Goal: Task Accomplishment & Management: Complete application form

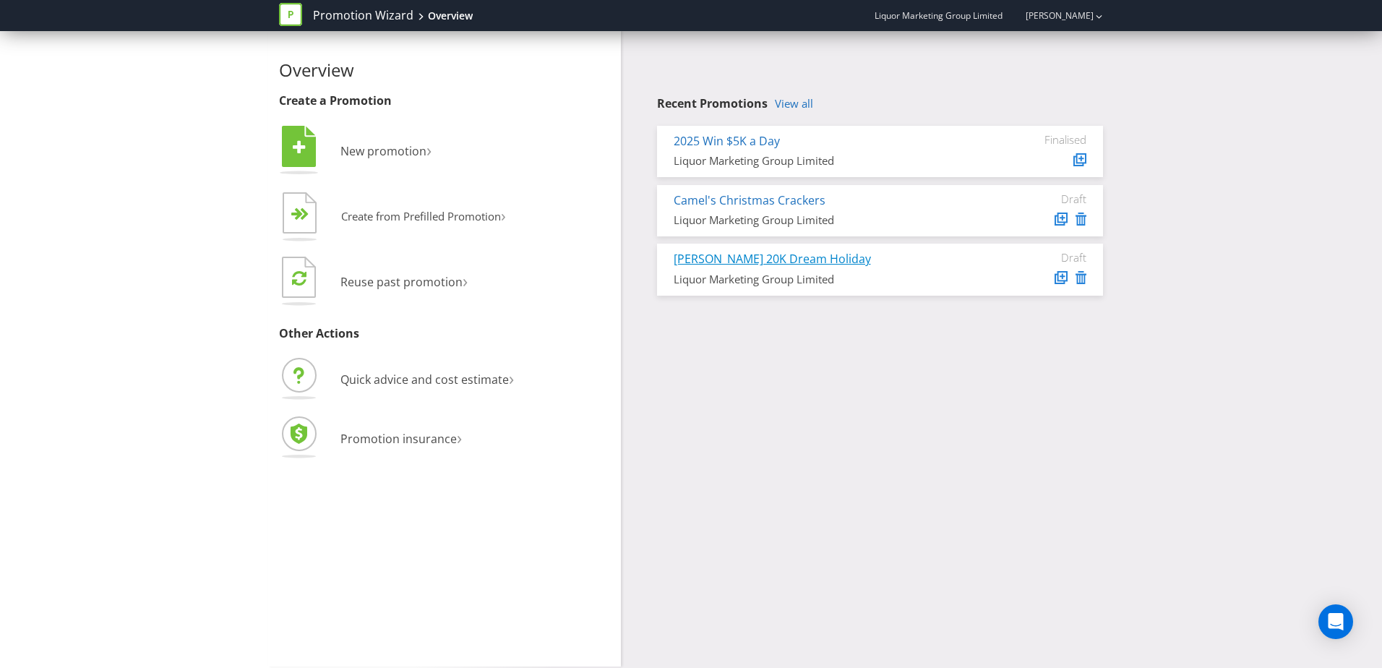
click at [737, 259] on link "[PERSON_NAME] 20K Dream Holiday" at bounding box center [772, 259] width 197 height 16
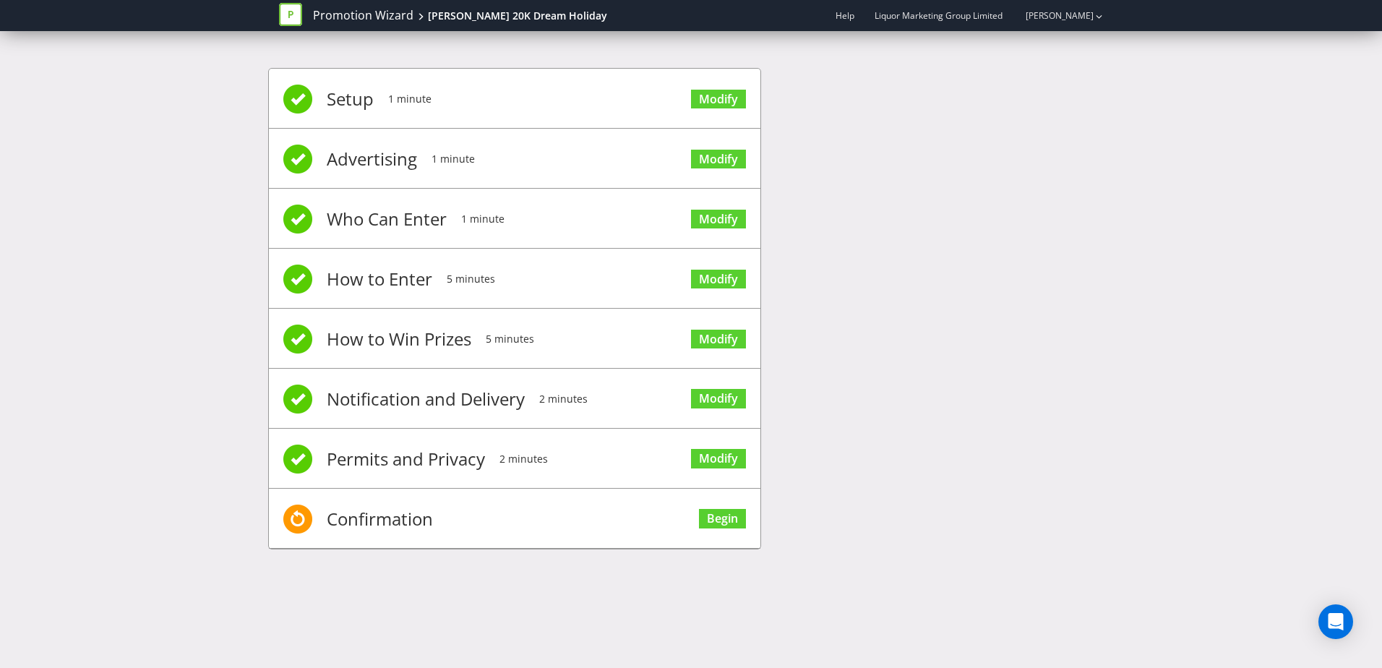
click at [492, 111] on li "Setup 1 minute Modify" at bounding box center [514, 99] width 491 height 60
click at [718, 98] on link "Modify" at bounding box center [718, 100] width 55 height 20
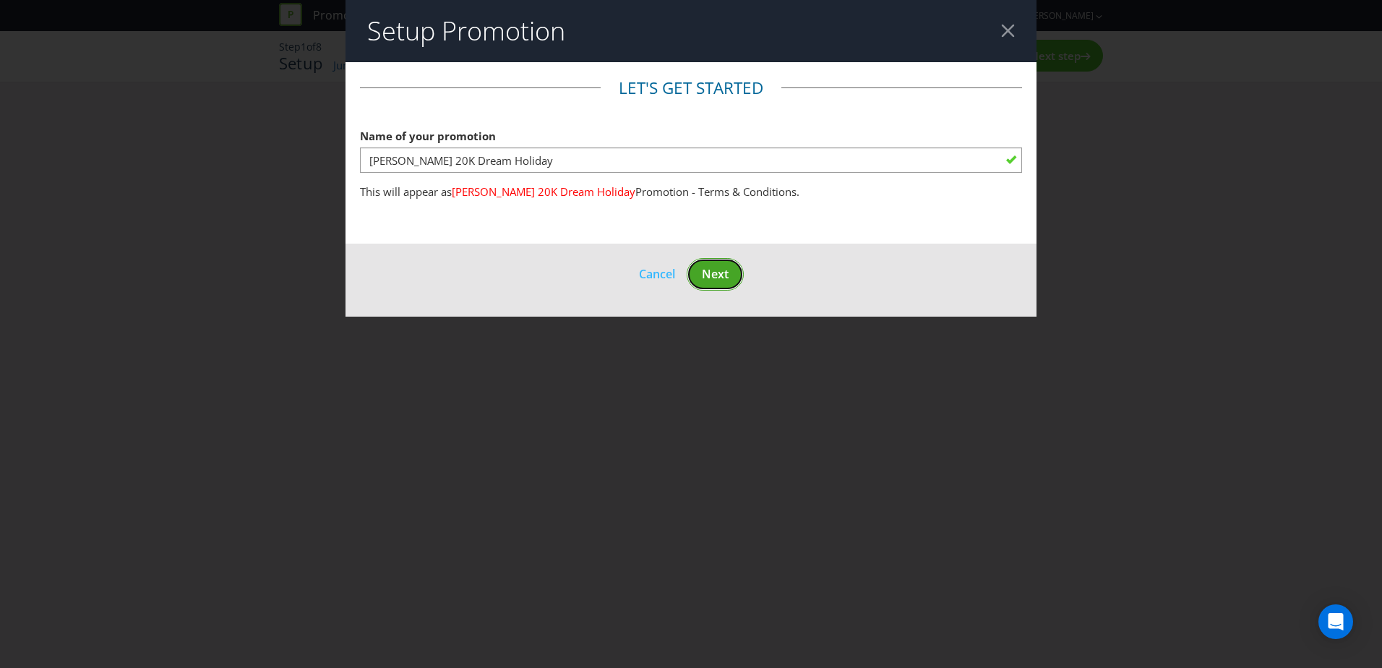
click at [726, 270] on span "Next" at bounding box center [715, 274] width 27 height 16
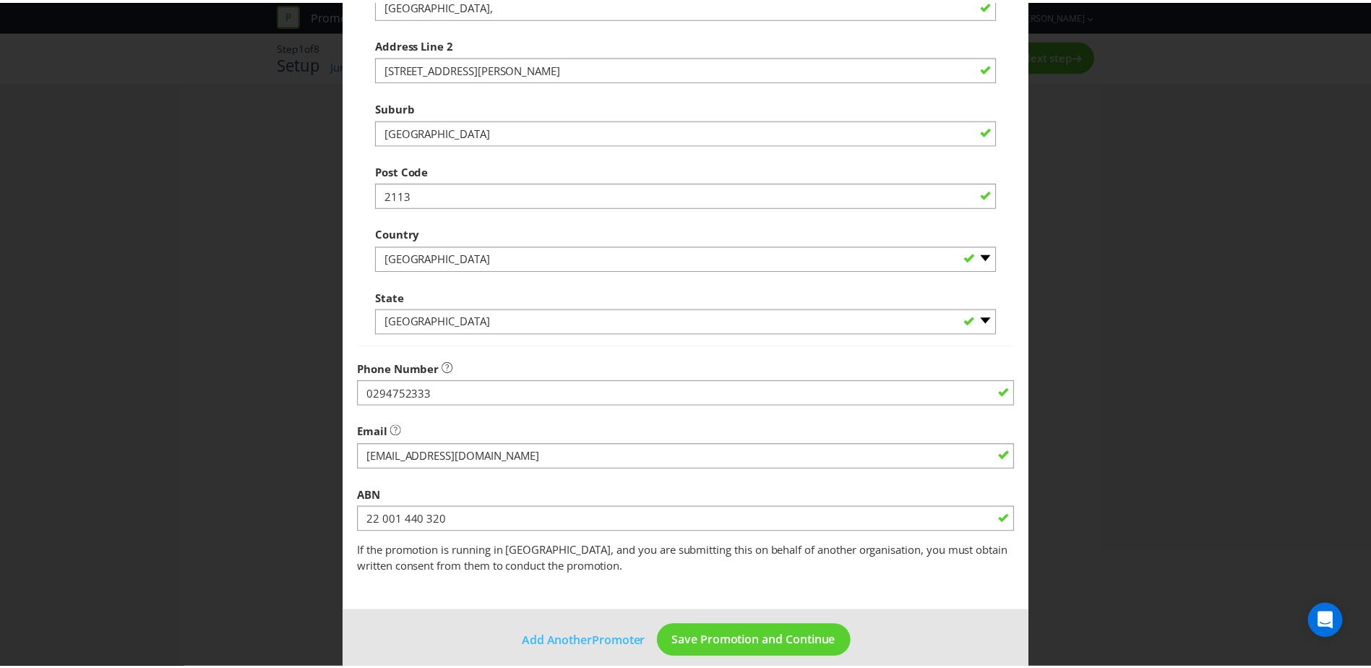
scroll to position [275, 0]
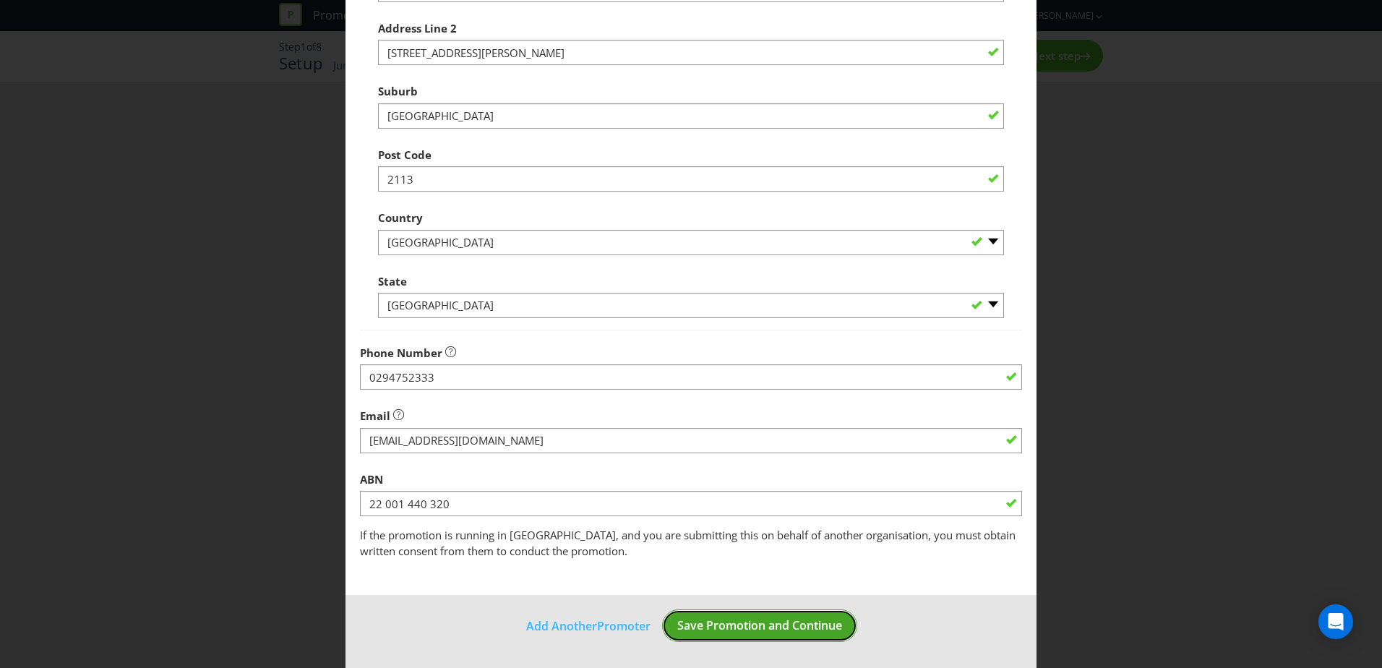
click at [756, 628] on span "Save Promotion and Continue" at bounding box center [759, 625] width 165 height 16
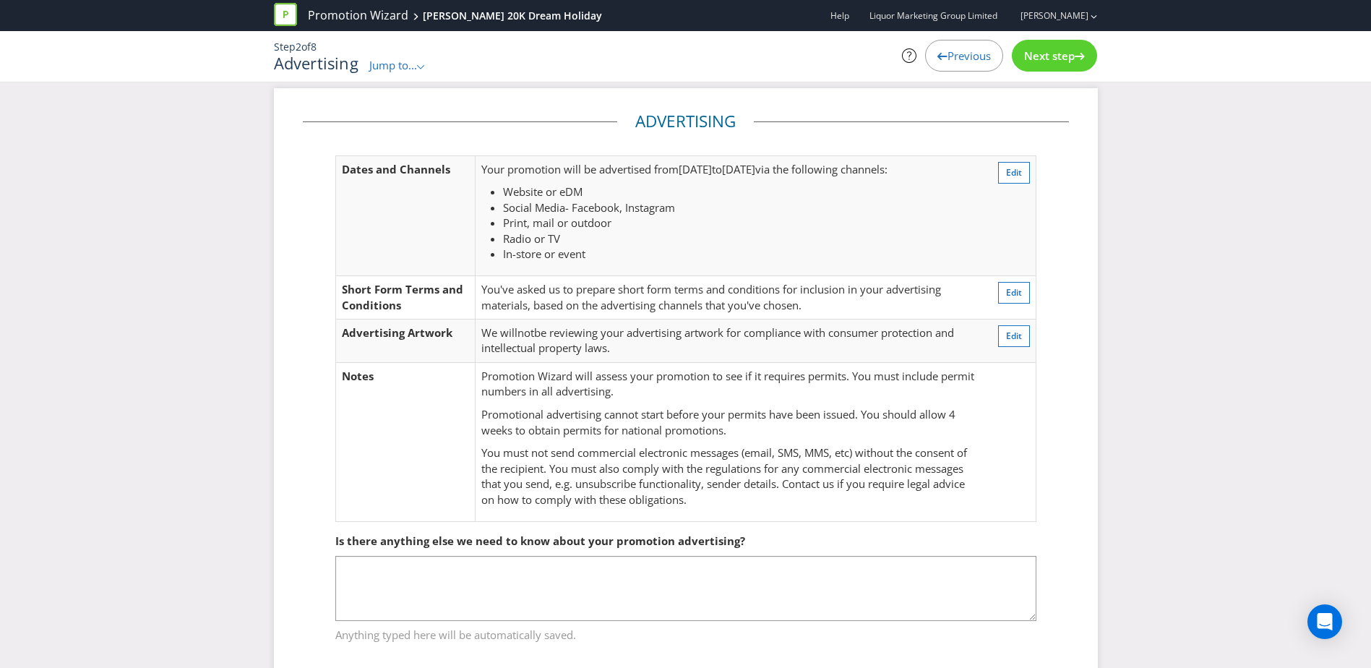
scroll to position [38, 0]
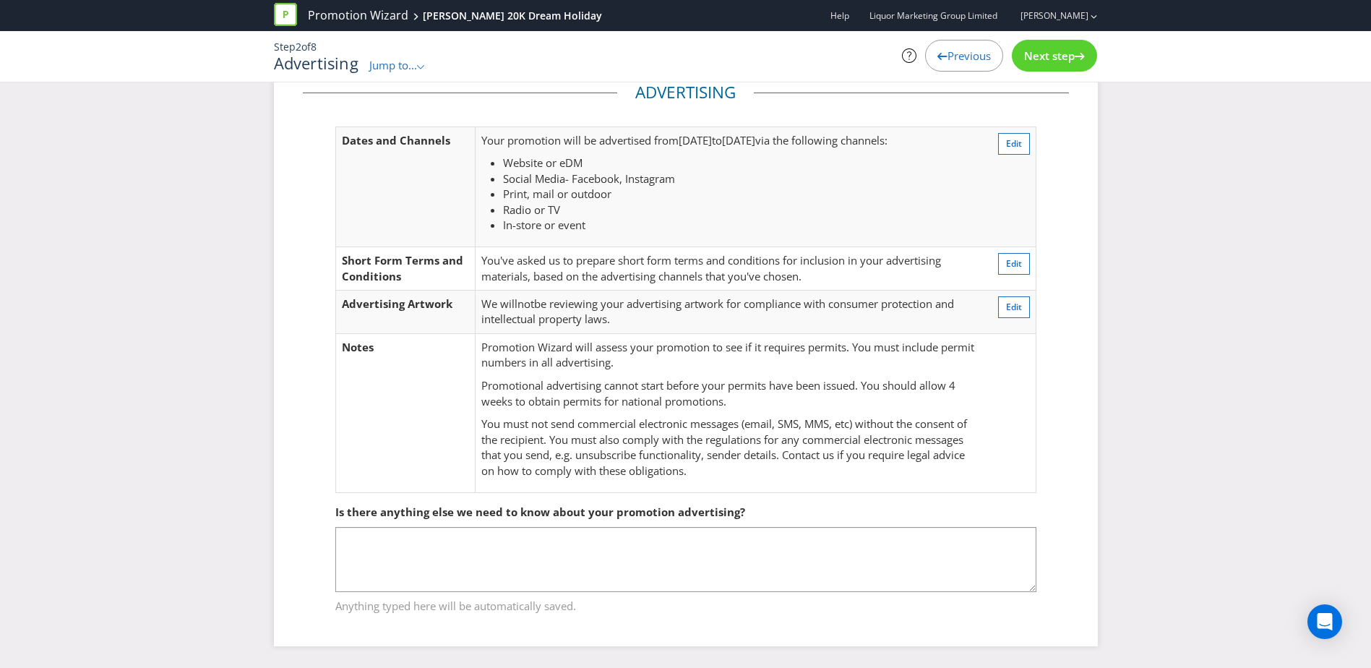
click at [1052, 53] on span "Next step" at bounding box center [1049, 55] width 51 height 14
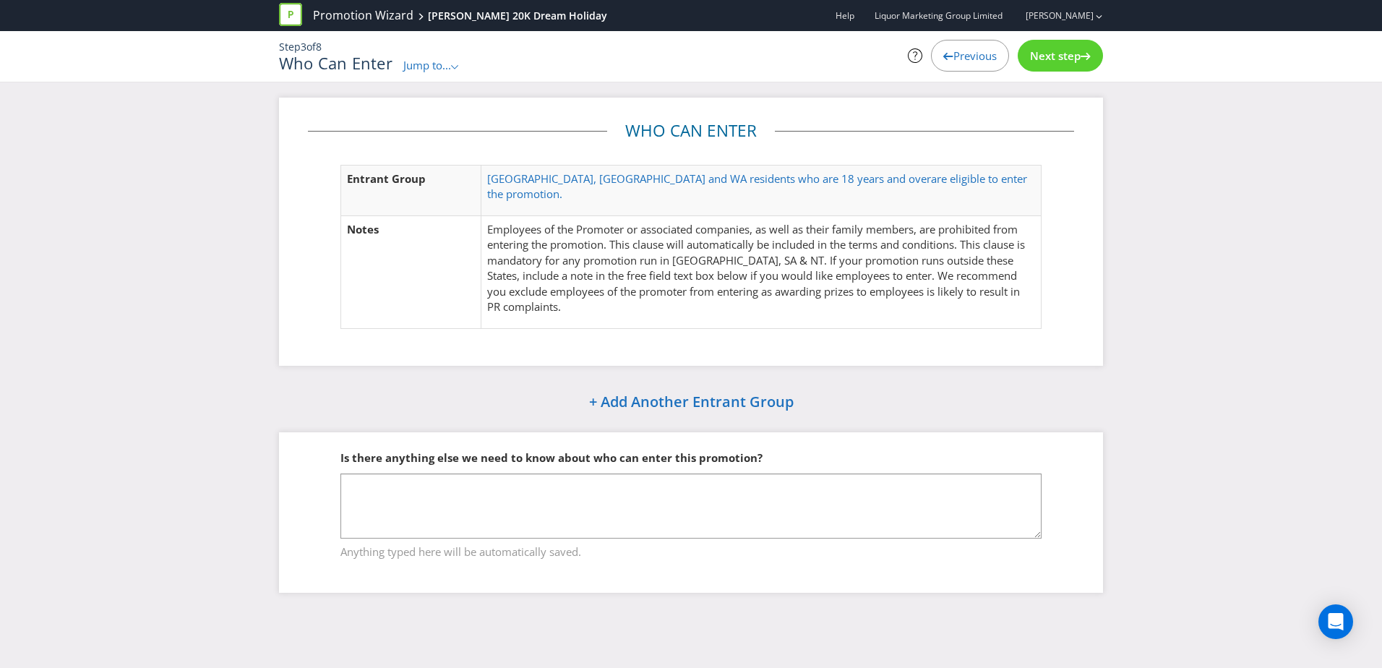
click at [1052, 53] on span "Next step" at bounding box center [1055, 55] width 51 height 14
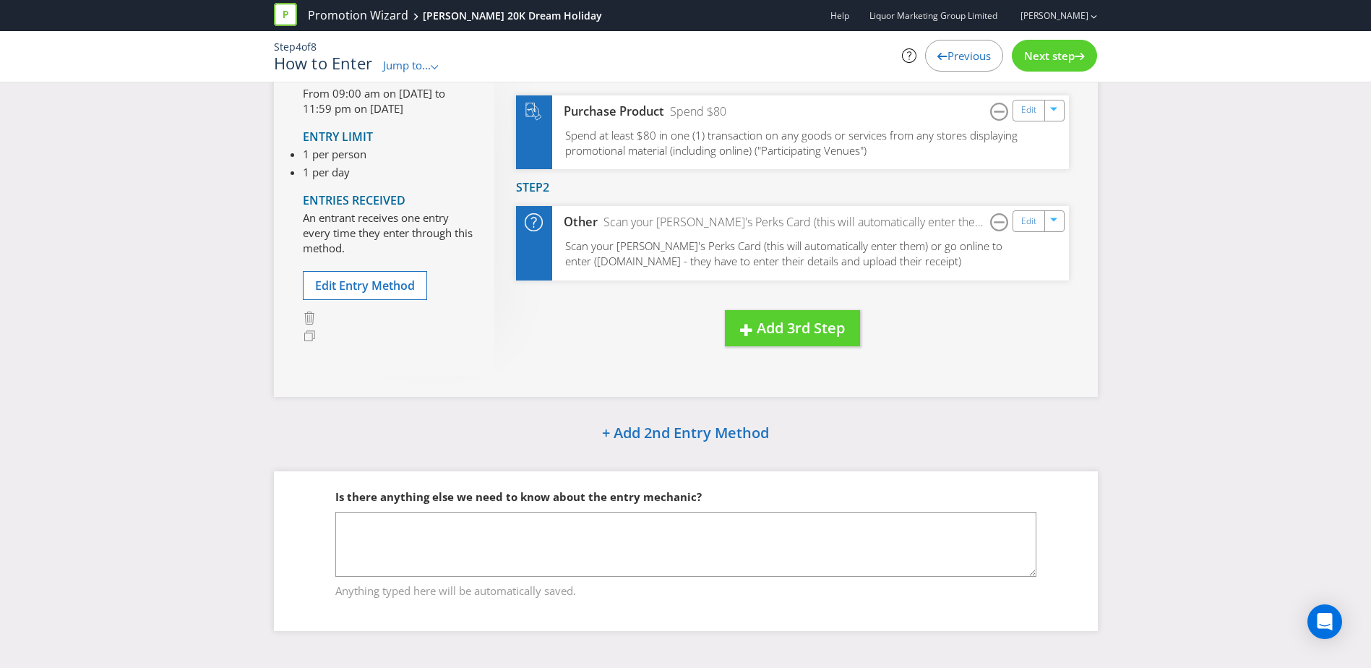
scroll to position [137, 0]
click at [1065, 57] on span "Next step" at bounding box center [1049, 55] width 51 height 14
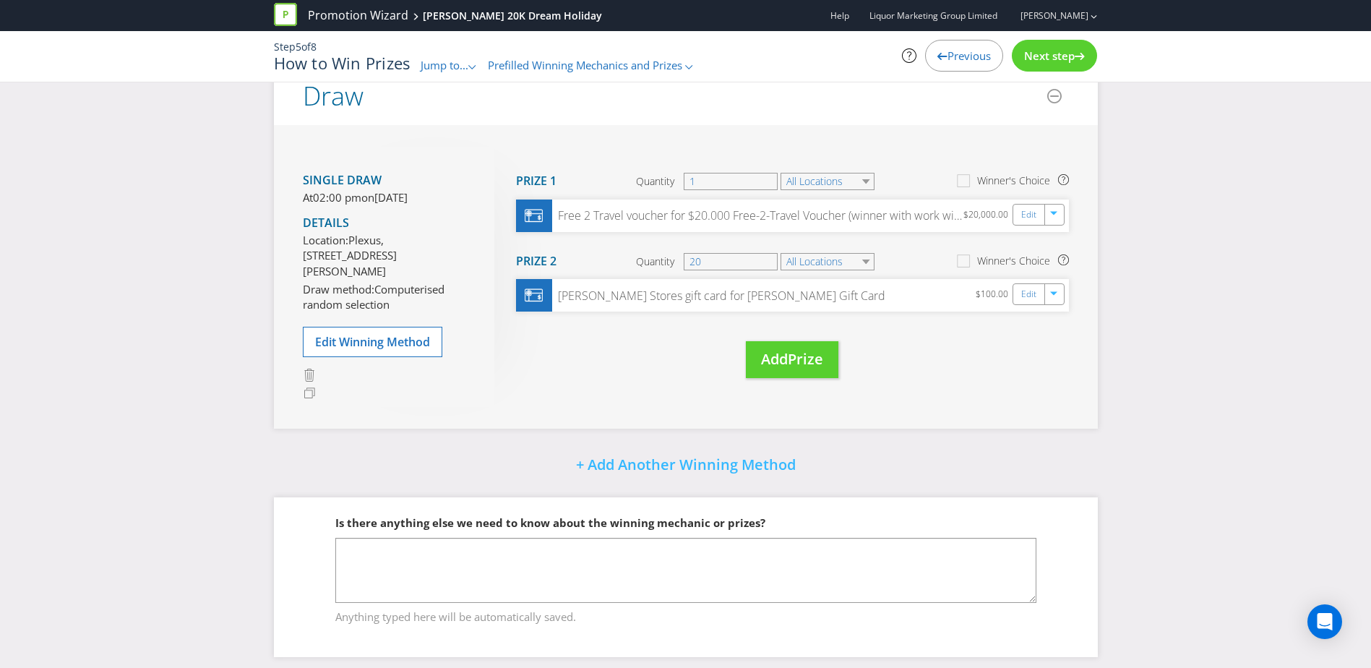
click at [1046, 57] on span "Next step" at bounding box center [1049, 55] width 51 height 14
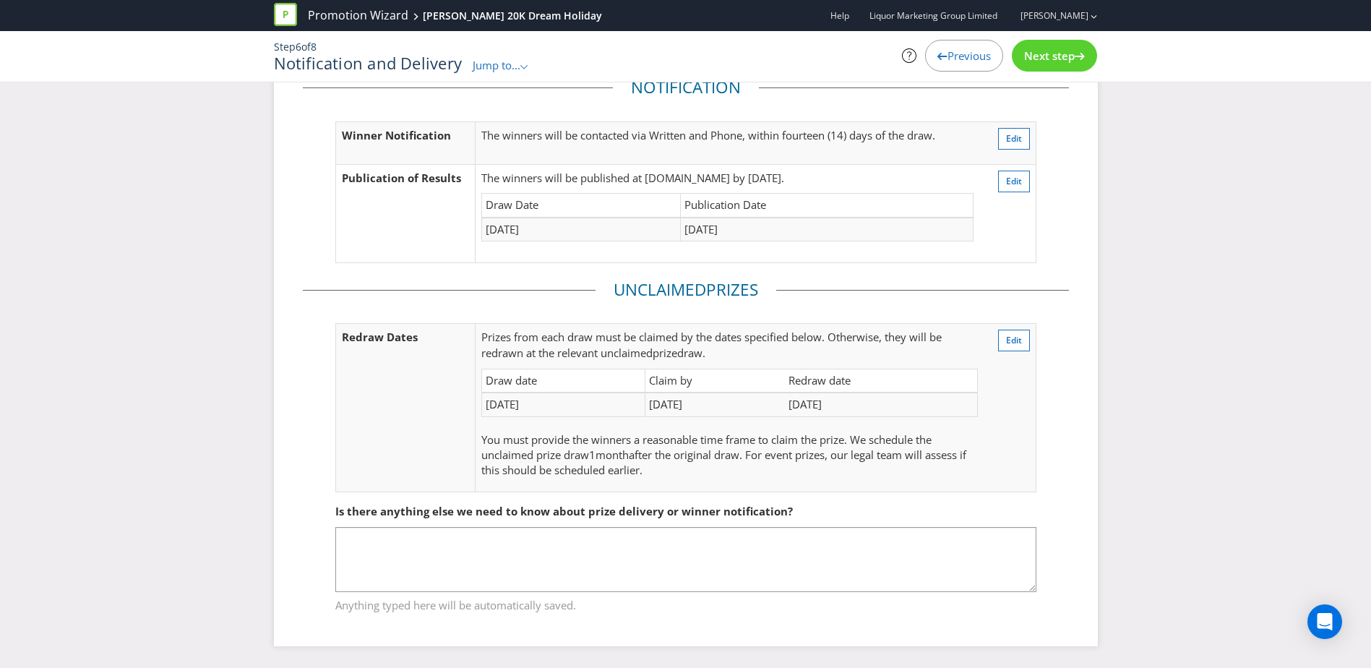
click at [1046, 57] on span "Next step" at bounding box center [1049, 55] width 51 height 14
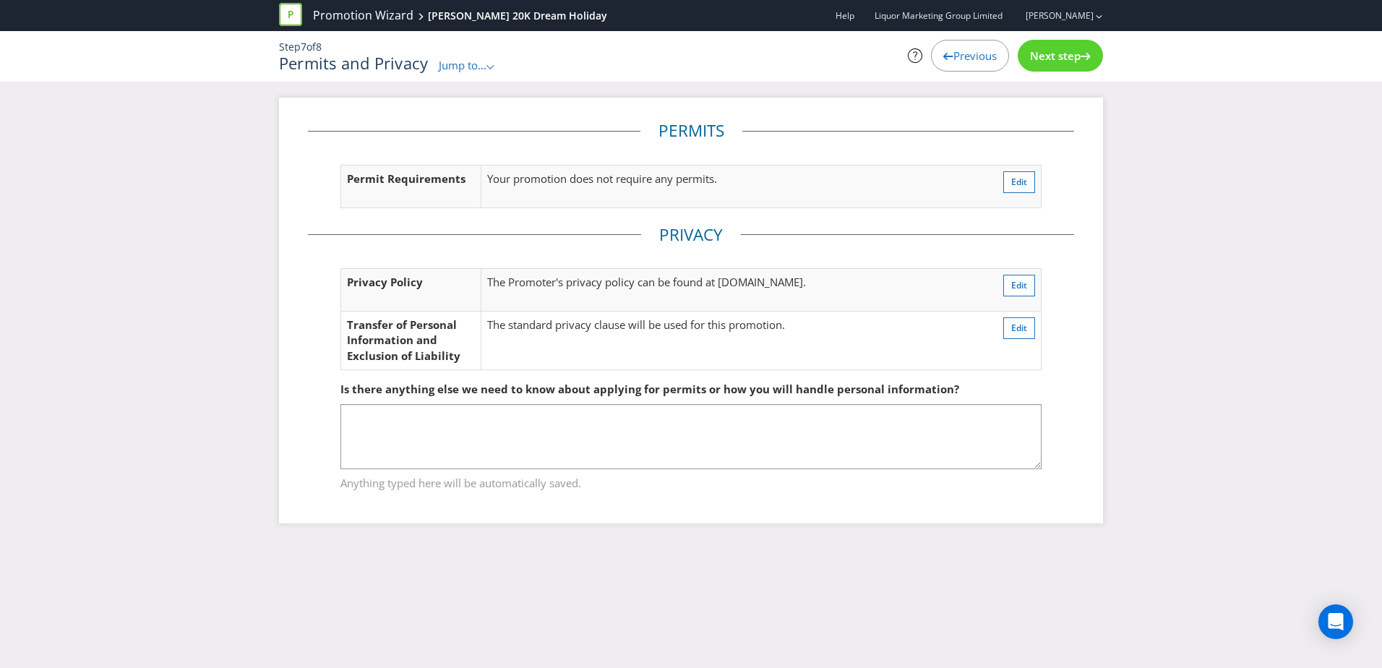
click at [1046, 57] on span "Next step" at bounding box center [1055, 55] width 51 height 14
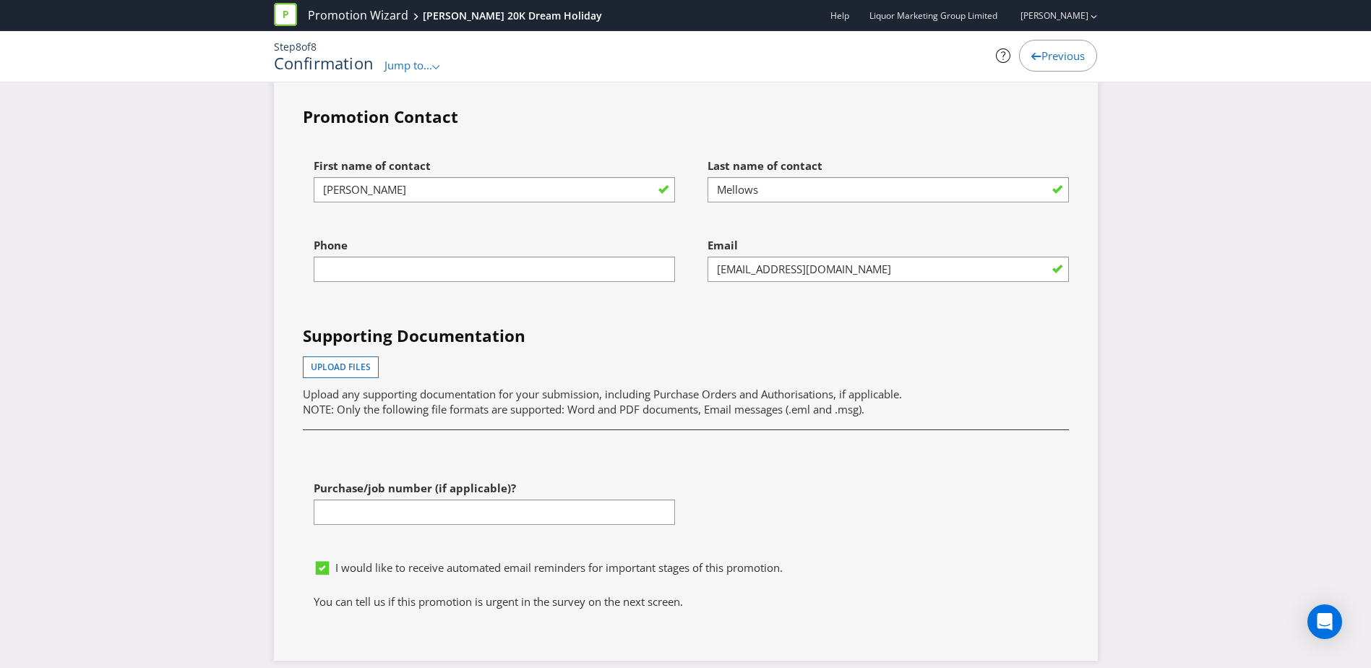
scroll to position [4048, 0]
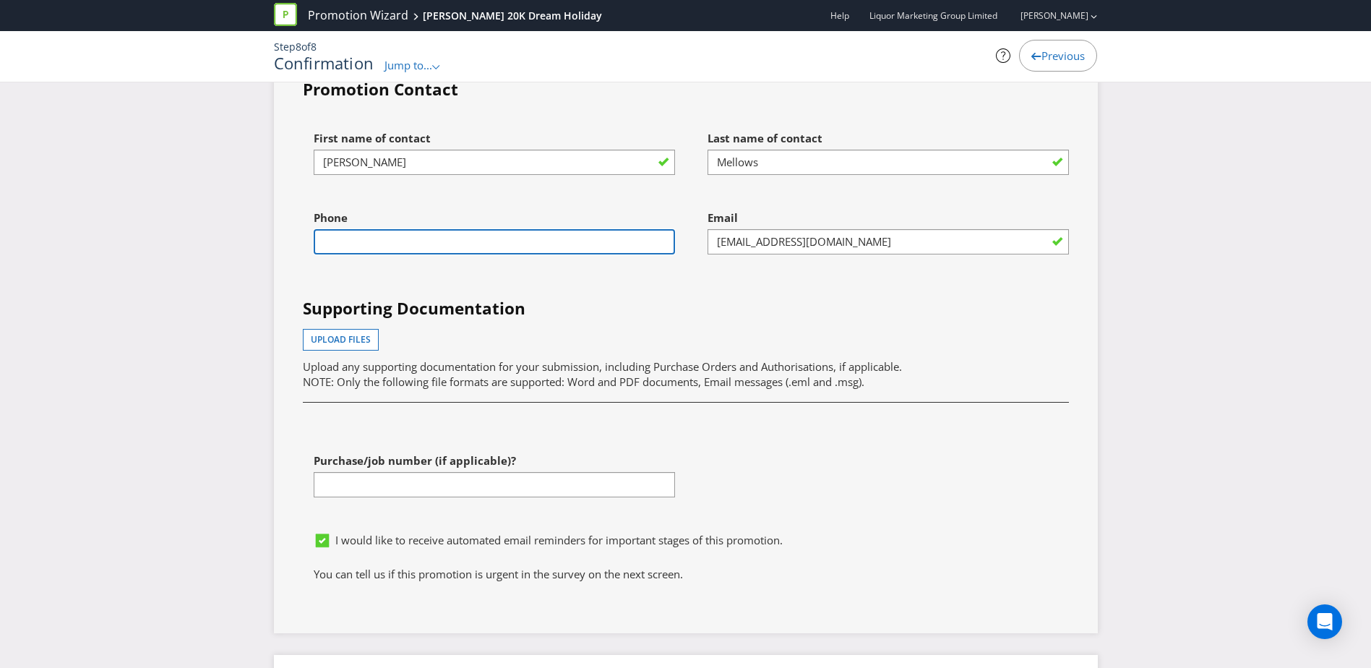
click at [431, 229] on input "text" at bounding box center [494, 241] width 361 height 25
click at [443, 231] on input "text" at bounding box center [494, 241] width 361 height 25
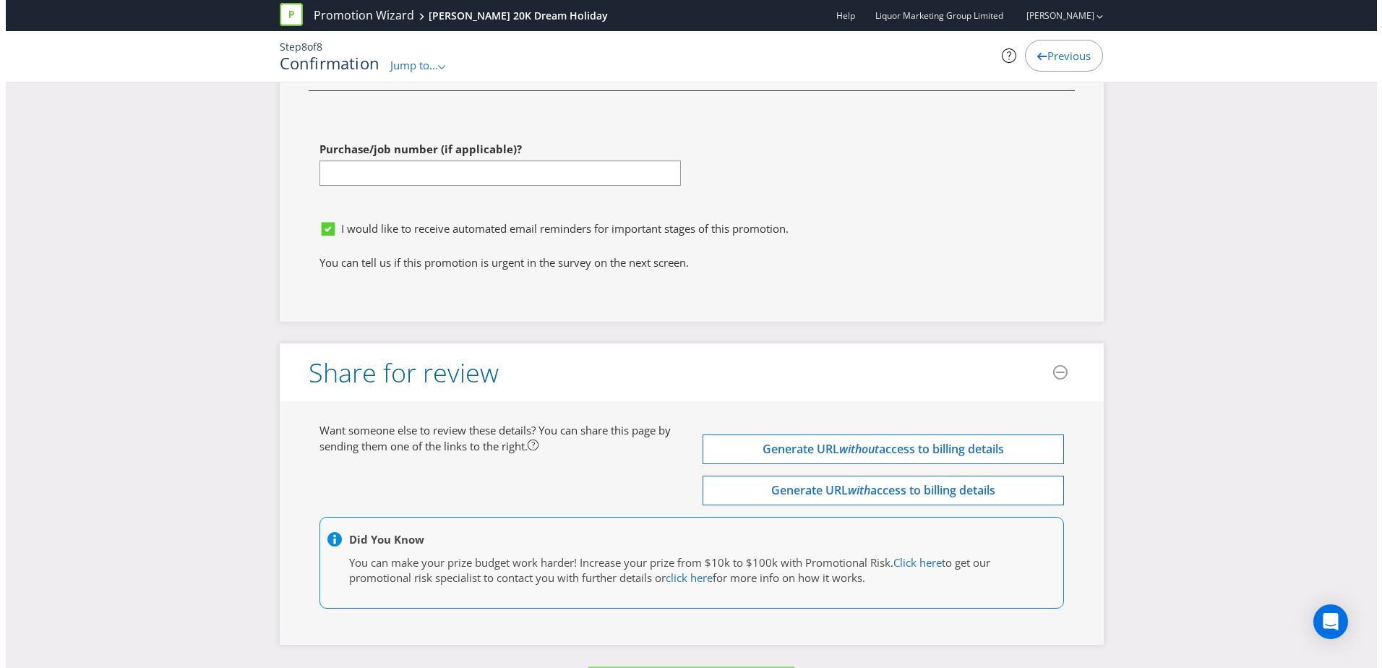
scroll to position [4394, 0]
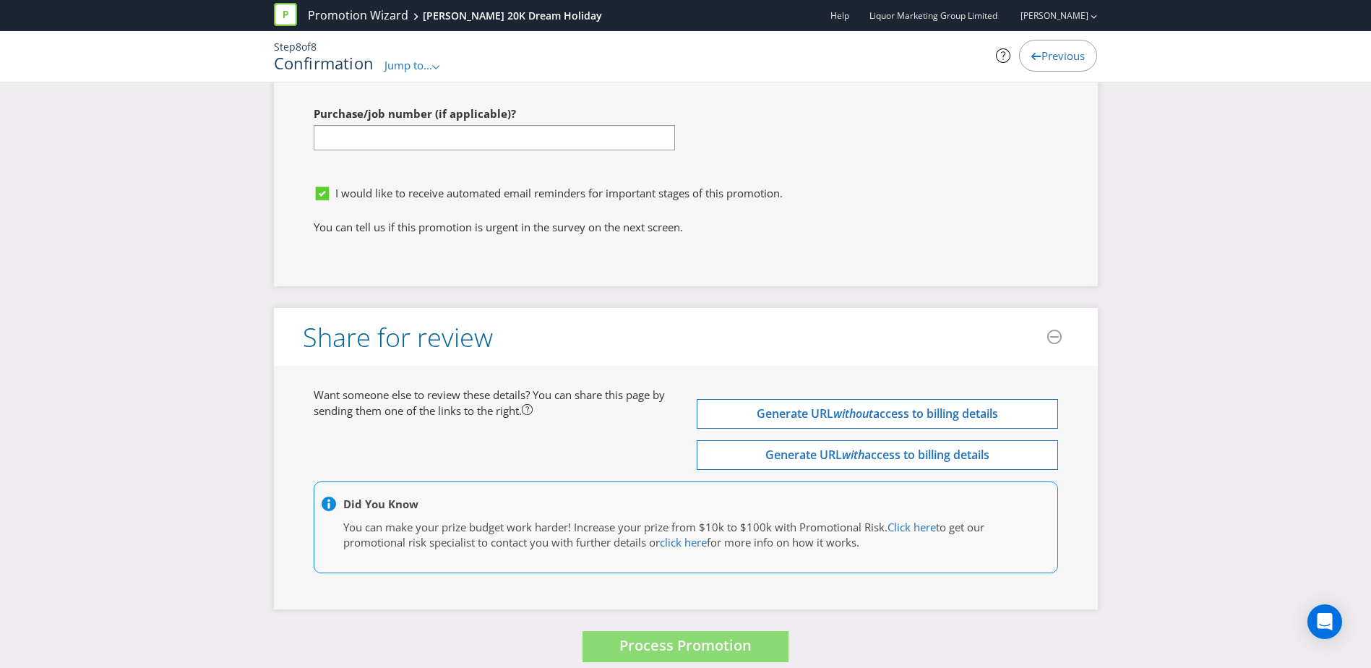
type input "0487501255"
drag, startPoint x: 918, startPoint y: 637, endPoint x: 883, endPoint y: 645, distance: 36.5
click at [914, 637] on div "Process Promotion" at bounding box center [686, 646] width 824 height 31
click at [695, 635] on span "Process Promotion" at bounding box center [685, 645] width 132 height 20
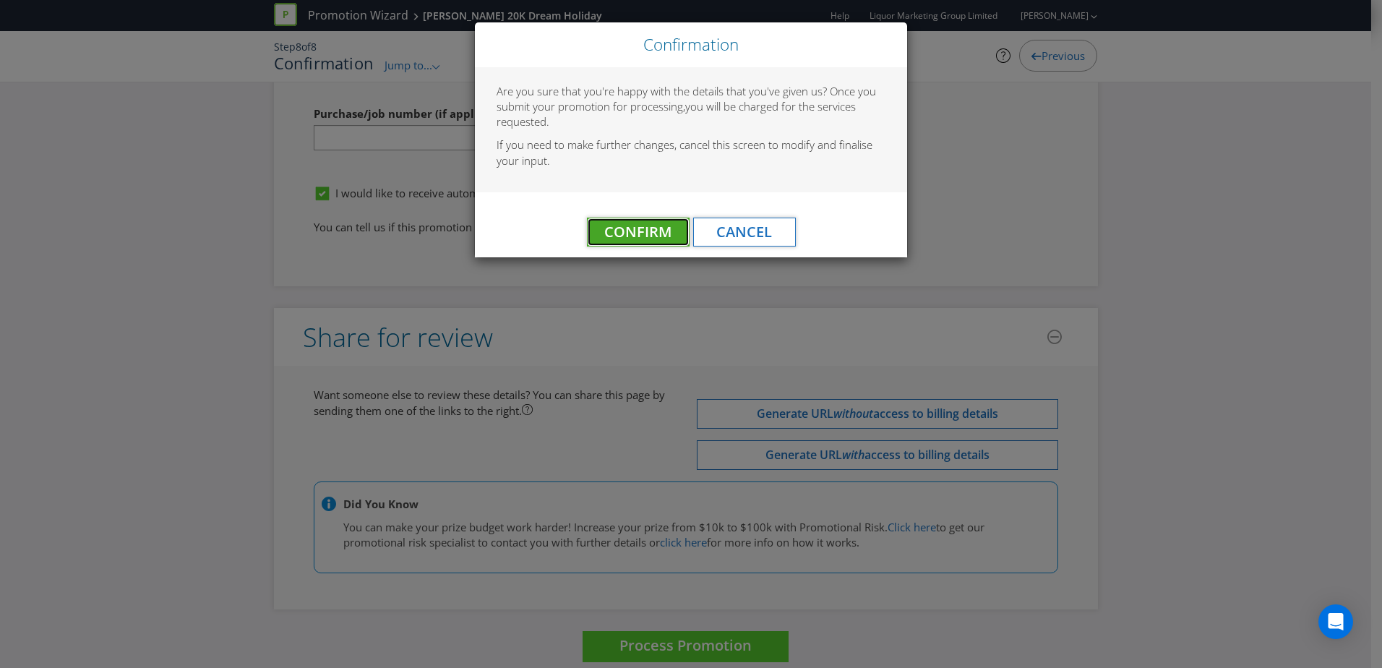
click at [648, 231] on span "Confirm" at bounding box center [637, 232] width 67 height 20
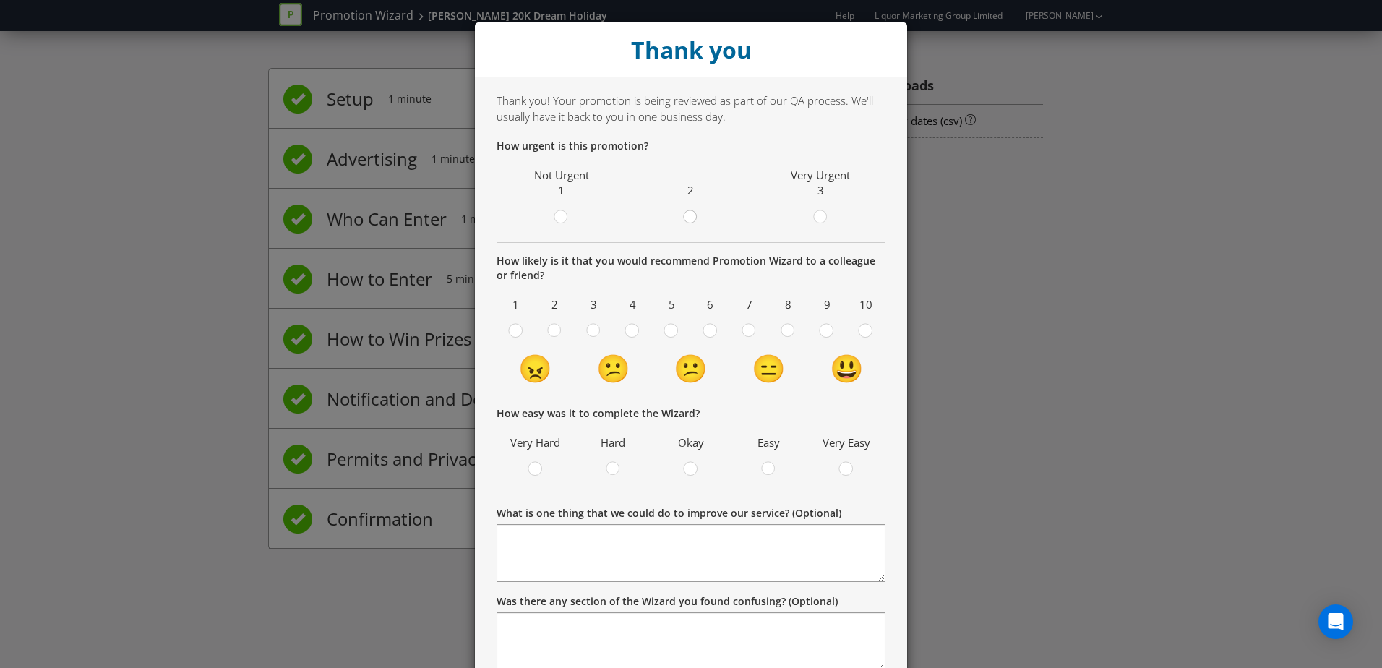
click at [687, 218] on circle at bounding box center [690, 216] width 13 height 13
click at [0, 0] on input "radio" at bounding box center [0, 0] width 0 height 0
drag, startPoint x: 743, startPoint y: 330, endPoint x: 749, endPoint y: 372, distance: 43.0
click at [743, 331] on div at bounding box center [749, 332] width 14 height 18
click at [0, 0] on input "radio" at bounding box center [0, 0] width 0 height 0
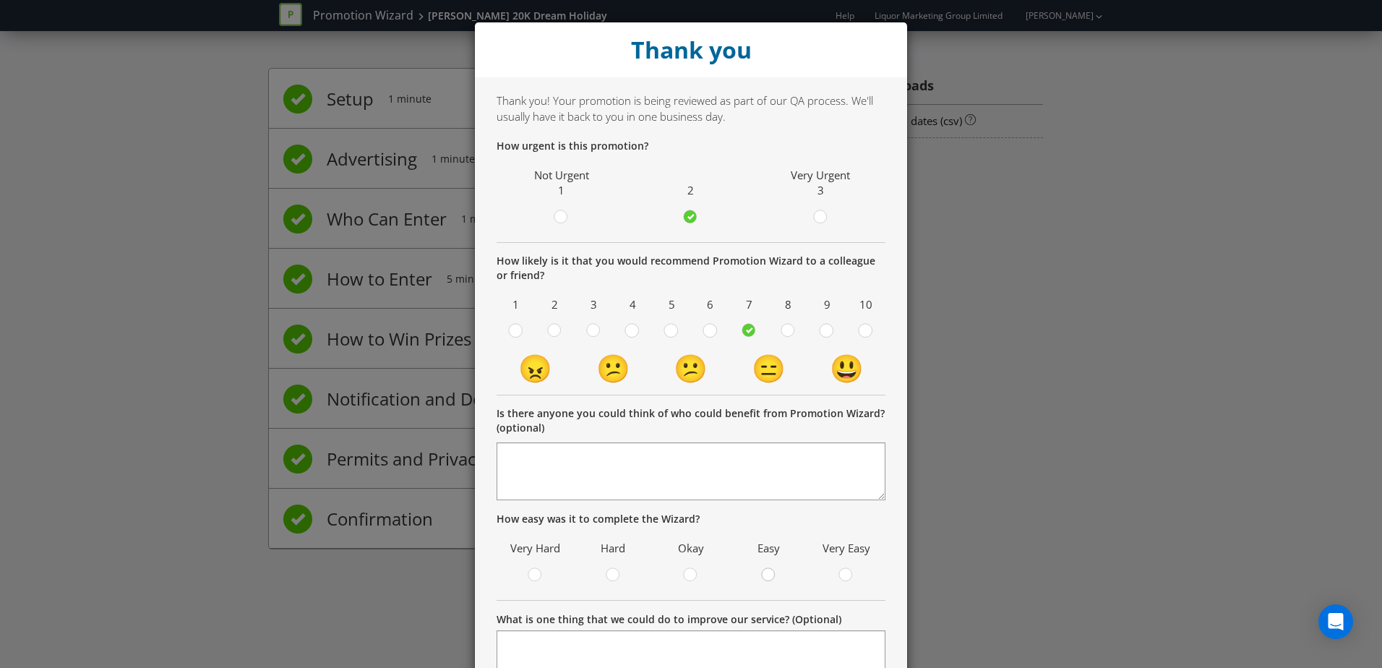
click at [765, 568] on div at bounding box center [768, 570] width 7 height 7
click at [0, 0] on input "radio" at bounding box center [0, 0] width 0 height 0
click at [765, 571] on div at bounding box center [768, 570] width 7 height 7
click at [0, 0] on input "radio" at bounding box center [0, 0] width 0 height 0
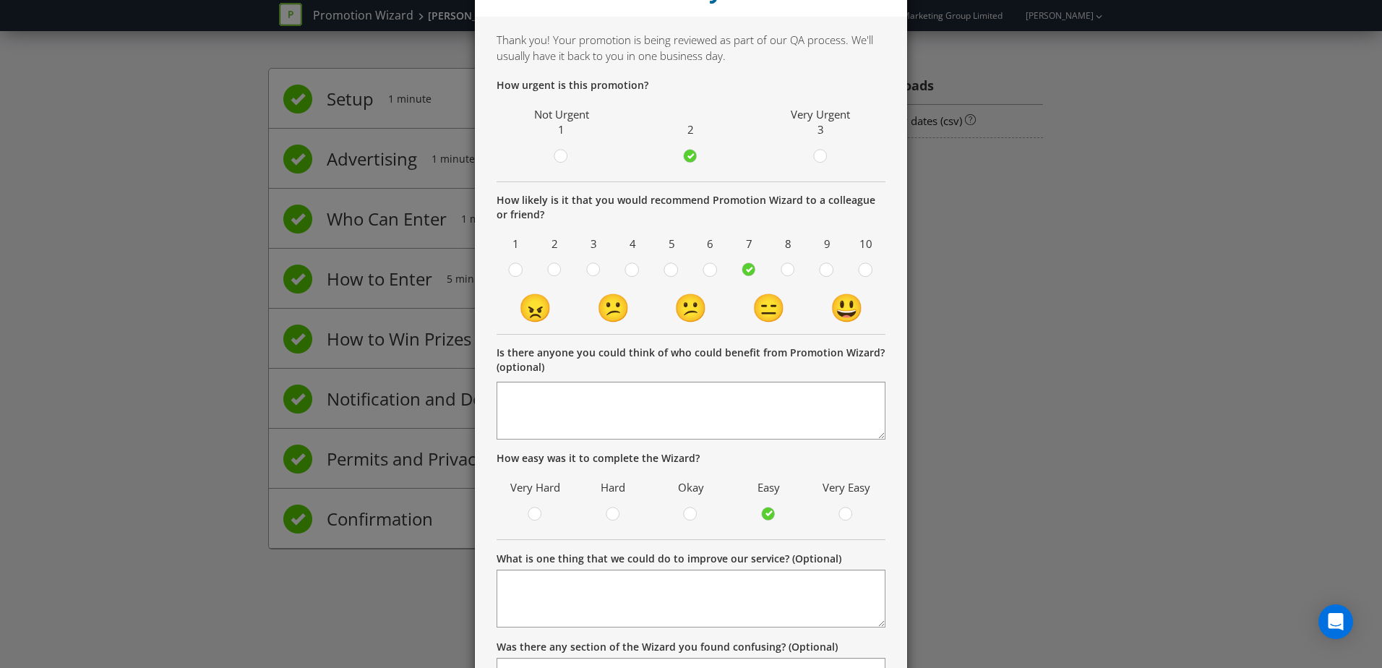
scroll to position [211, 0]
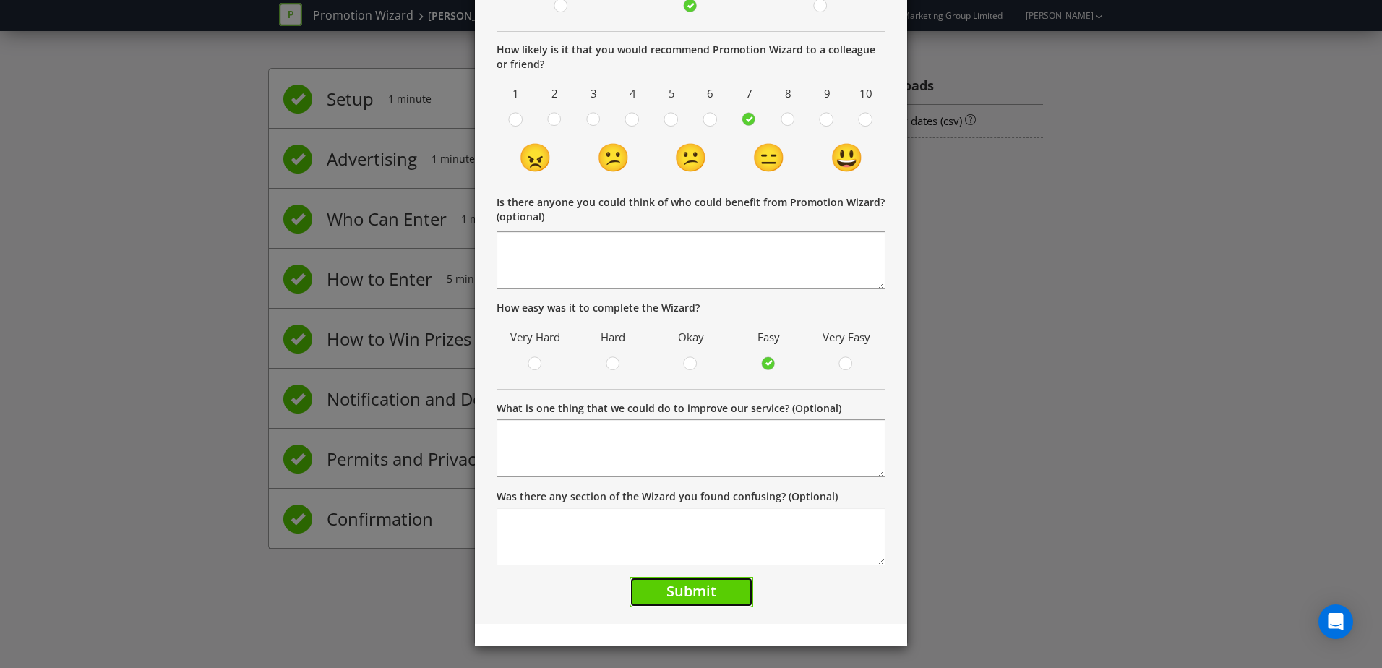
click at [708, 596] on span "Submit" at bounding box center [691, 591] width 50 height 20
